Goal: Use online tool/utility: Utilize a website feature to perform a specific function

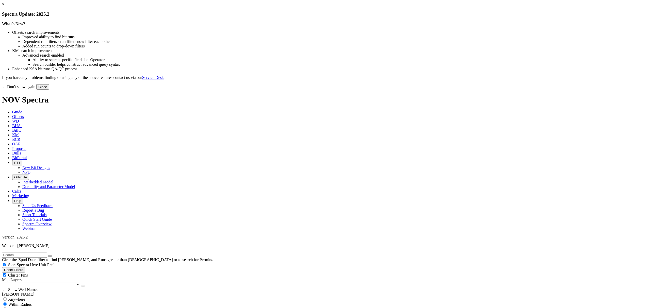
drag, startPoint x: 432, startPoint y: 38, endPoint x: 414, endPoint y: 45, distance: 20.1
click at [4, 6] on link "×" at bounding box center [3, 4] width 2 height 4
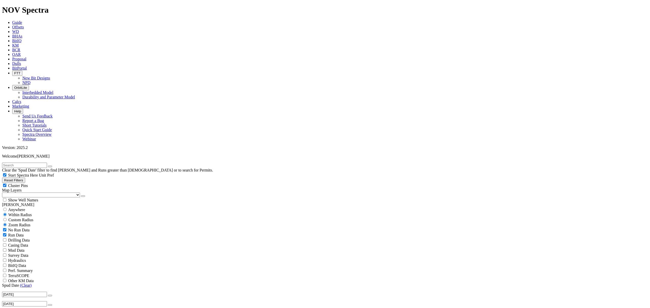
click at [22, 20] on link "Guide" at bounding box center [17, 22] width 10 height 4
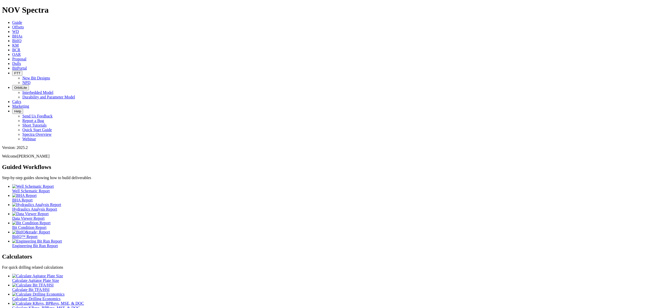
click at [155, 283] on div at bounding box center [329, 285] width 635 height 5
click at [147, 283] on div at bounding box center [329, 285] width 635 height 5
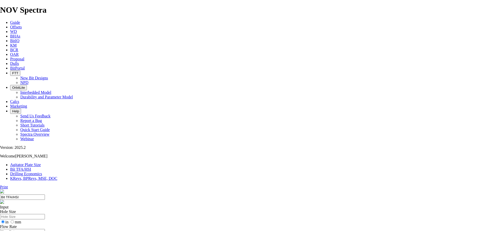
click at [45, 214] on input "Hole Size" at bounding box center [22, 216] width 45 height 5
type input "17.5"
click at [45, 229] on input "Flow Rate" at bounding box center [22, 231] width 45 height 5
type input "4"
type input "900"
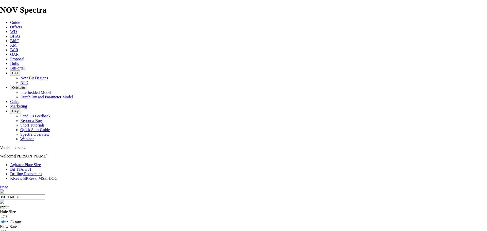
type input "10"
drag, startPoint x: 195, startPoint y: 135, endPoint x: 182, endPoint y: 134, distance: 12.9
type input "5"
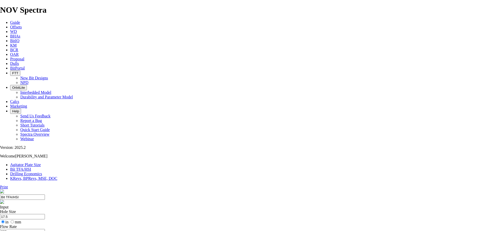
select select "number:16"
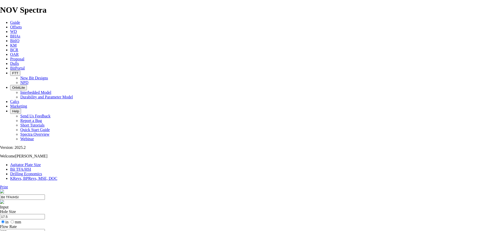
select select "number:16"
select select "number:18"
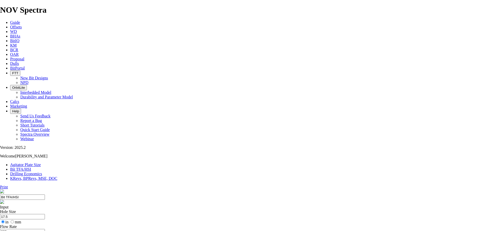
select select "number:18"
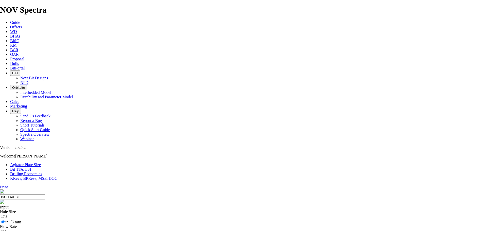
drag, startPoint x: 162, startPoint y: 96, endPoint x: 145, endPoint y: 94, distance: 16.8
type input "950"
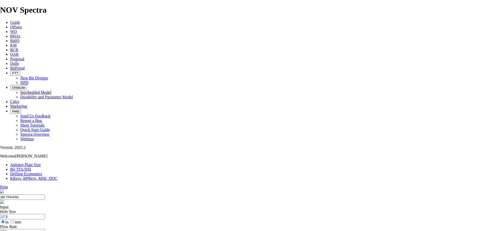
select select "number:18"
click at [45, 229] on input "950" at bounding box center [22, 231] width 45 height 5
drag, startPoint x: 161, startPoint y: 98, endPoint x: 152, endPoint y: 98, distance: 8.6
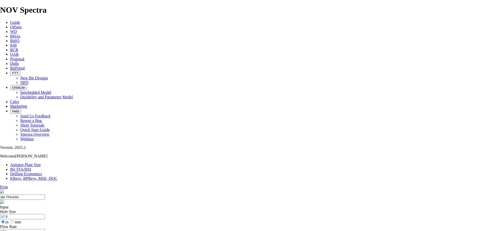
click at [45, 229] on input "950" at bounding box center [22, 231] width 45 height 5
type input "1000"
drag, startPoint x: 174, startPoint y: 76, endPoint x: 144, endPoint y: 75, distance: 30.5
type input "12.25"
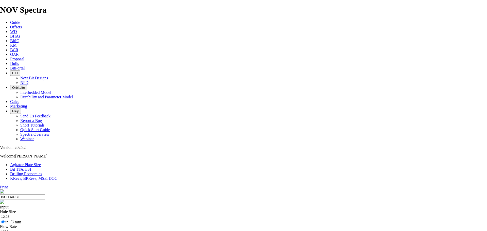
drag, startPoint x: 164, startPoint y: 97, endPoint x: 152, endPoint y: 97, distance: 12.7
type input "900"
drag, startPoint x: 170, startPoint y: 77, endPoint x: 138, endPoint y: 75, distance: 32.5
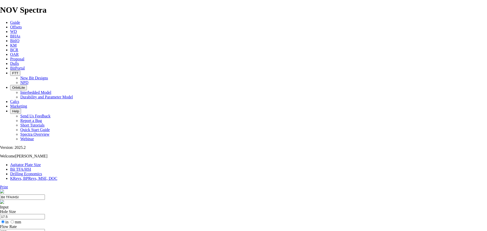
type input "17.5"
click at [45, 229] on input "900" at bounding box center [22, 231] width 45 height 5
drag, startPoint x: 167, startPoint y: 98, endPoint x: 153, endPoint y: 101, distance: 14.4
type input "1000"
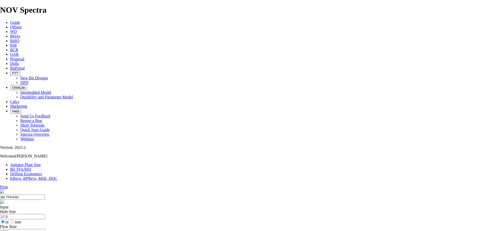
select select "number:16"
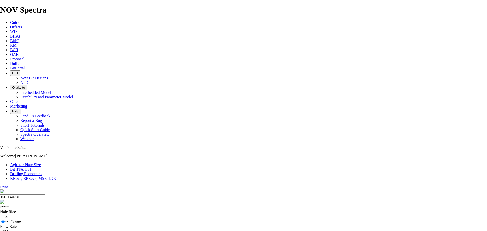
select select "number:16"
drag, startPoint x: 173, startPoint y: 76, endPoint x: 138, endPoint y: 76, distance: 35.5
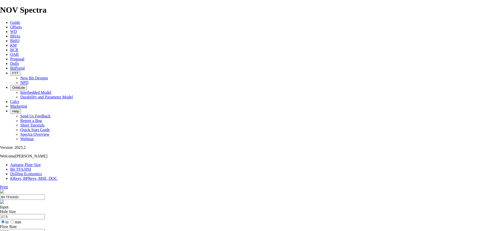
type input "12.25"
type input "6"
select select "number:0"
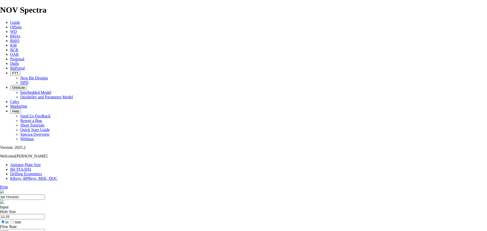
select select "number:0"
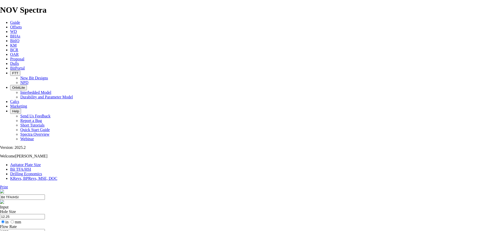
drag, startPoint x: 183, startPoint y: 134, endPoint x: 195, endPoint y: 134, distance: 11.9
type input "7"
drag, startPoint x: 166, startPoint y: 92, endPoint x: 148, endPoint y: 94, distance: 17.6
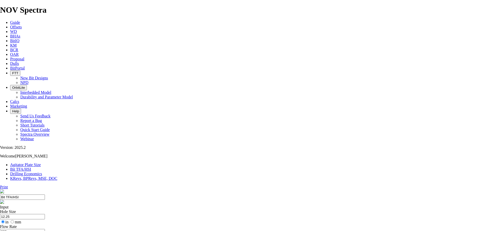
type input "900"
drag, startPoint x: 168, startPoint y: 114, endPoint x: 157, endPoint y: 113, distance: 10.9
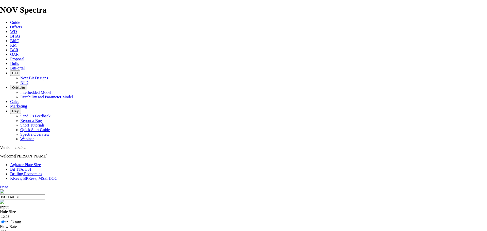
select select "number:16"
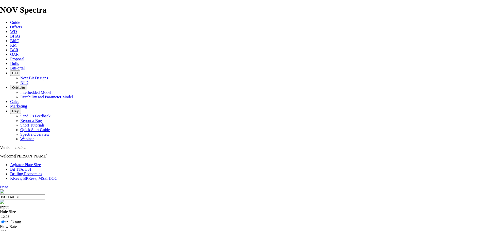
select select "number:16"
select select "number:14"
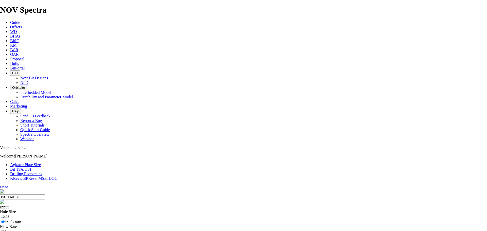
select select "number:14"
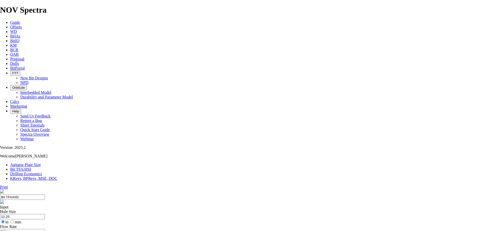
select select "number:14"
select select "number:16"
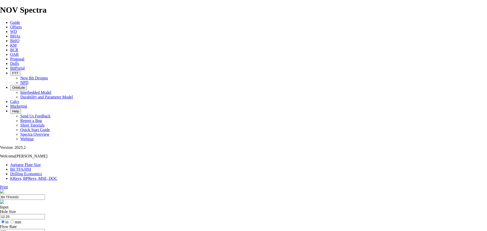
select select "number:16"
drag, startPoint x: 172, startPoint y: 78, endPoint x: 142, endPoint y: 78, distance: 29.9
type input "8.5"
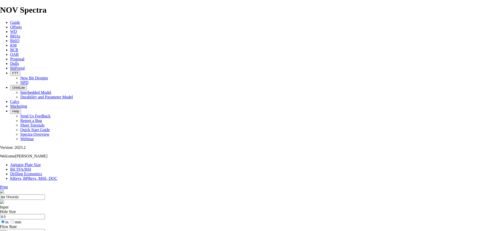
drag, startPoint x: 167, startPoint y: 96, endPoint x: 141, endPoint y: 99, distance: 26.1
type input "600"
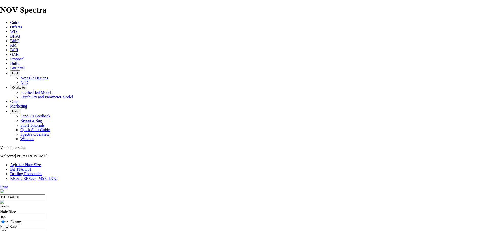
select select "number:12"
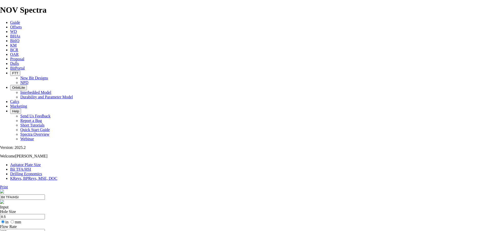
select select "number:12"
select select "number:14"
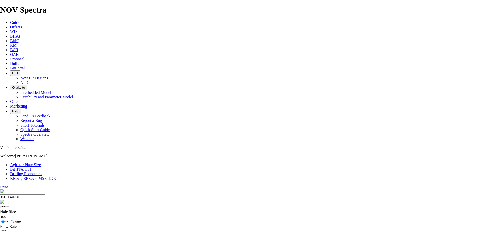
select select "number:14"
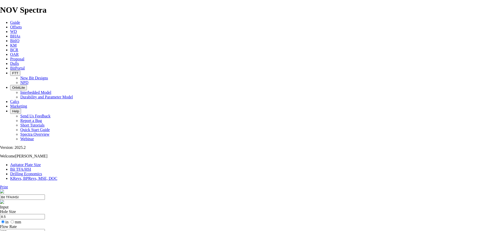
select select "number:14"
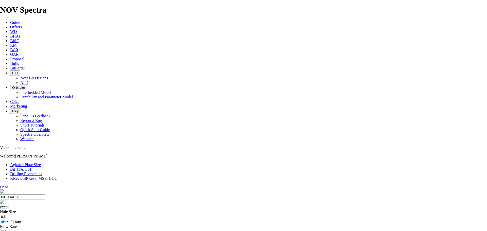
select select "number:14"
